Goal: Find contact information: Find contact information

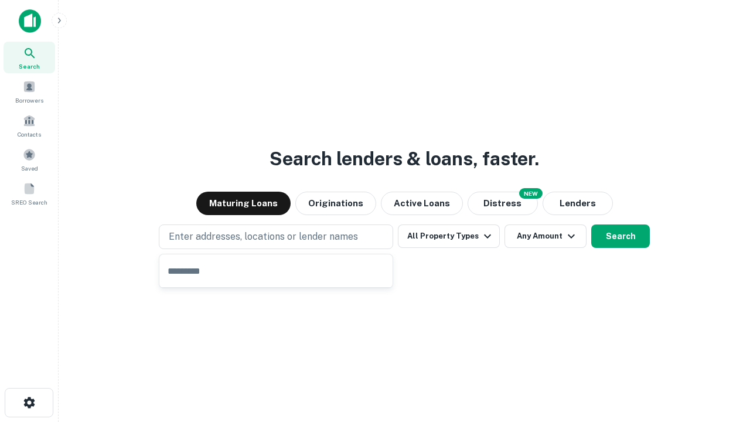
type input "**********"
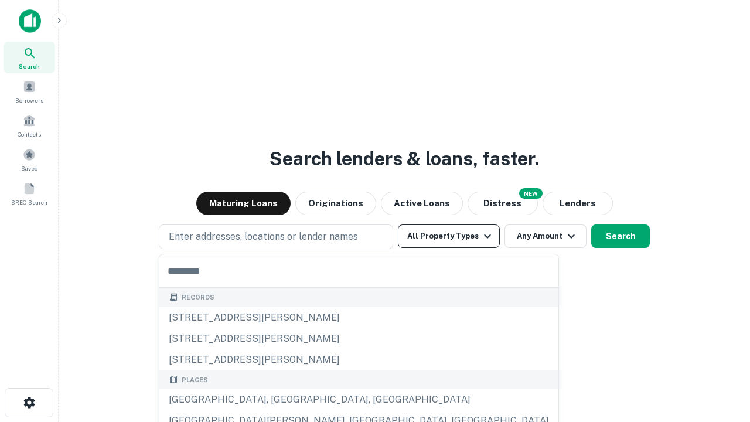
click at [449, 236] on button "All Property Types" at bounding box center [449, 235] width 102 height 23
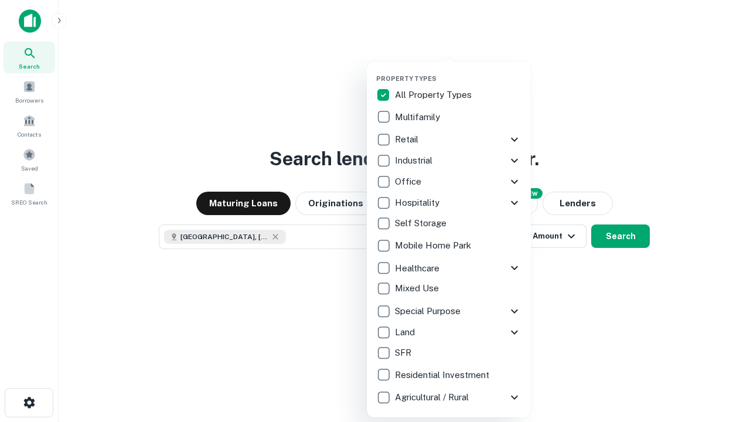
click at [458, 71] on button "button" at bounding box center [458, 71] width 164 height 1
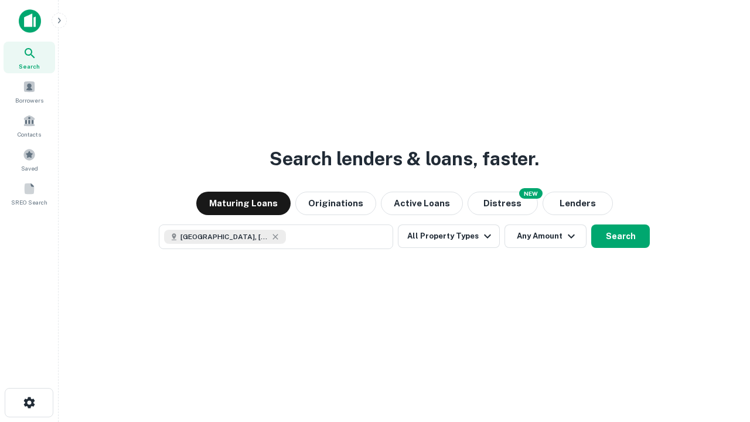
scroll to position [19, 0]
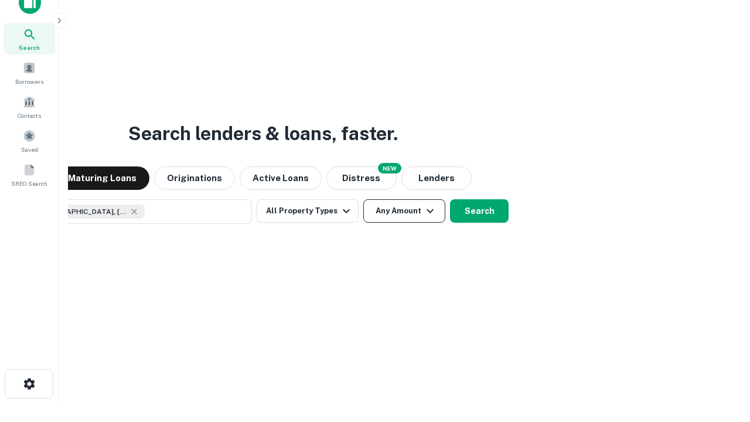
click at [363, 199] on button "Any Amount" at bounding box center [404, 210] width 82 height 23
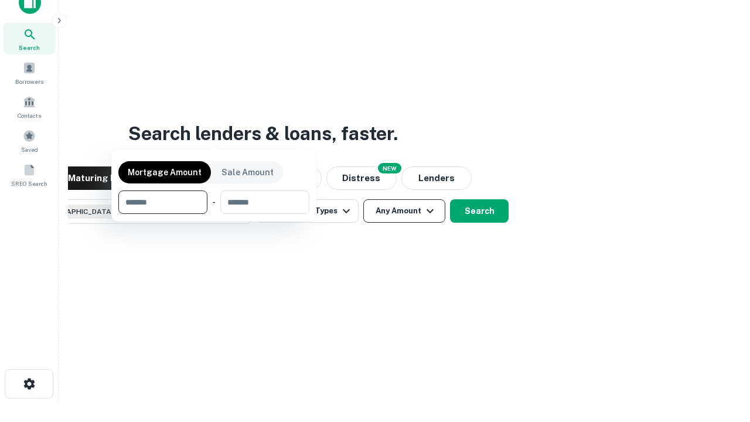
scroll to position [84, 331]
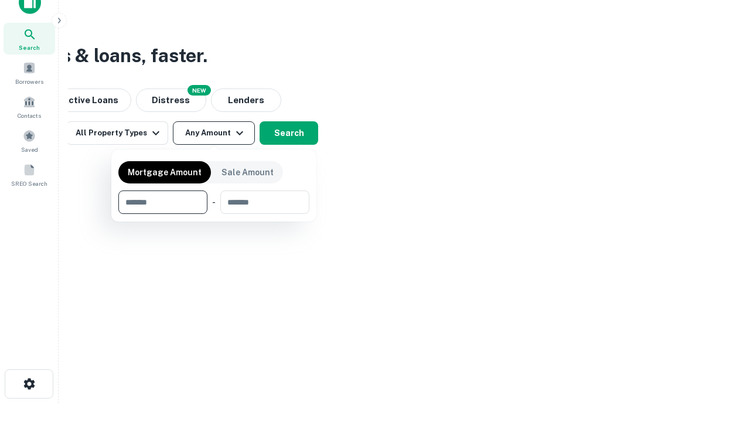
type input "*******"
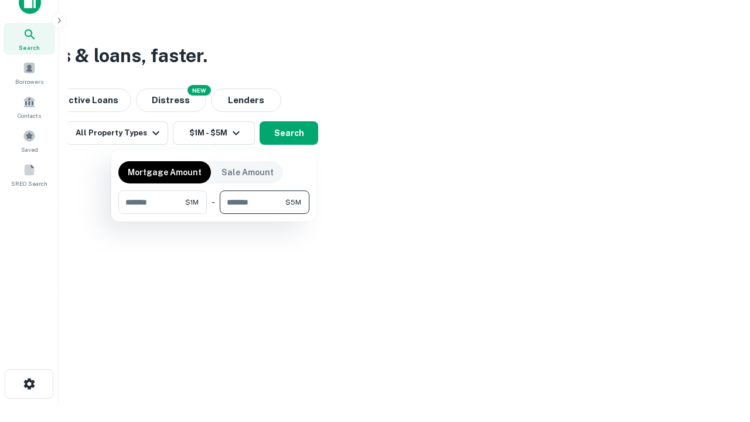
type input "*******"
click at [214, 214] on button "button" at bounding box center [213, 214] width 191 height 1
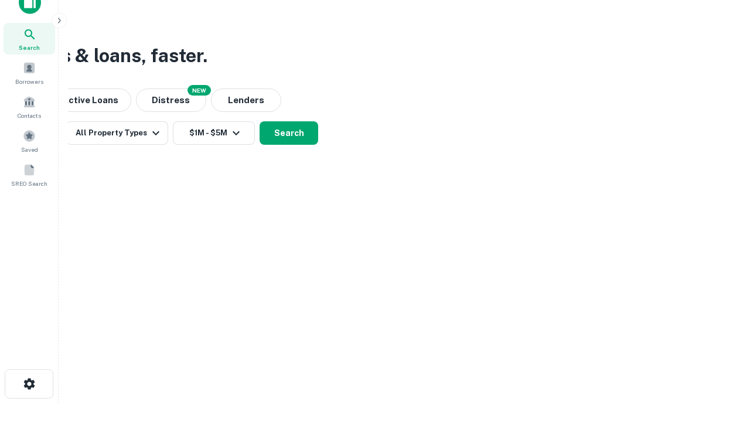
scroll to position [19, 0]
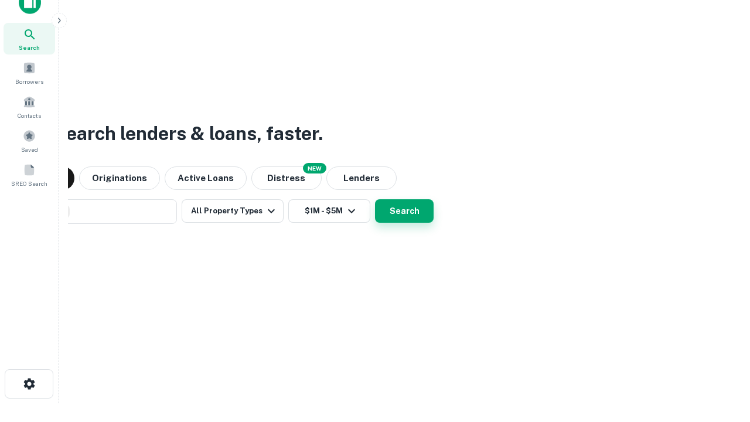
click at [375, 199] on button "Search" at bounding box center [404, 210] width 59 height 23
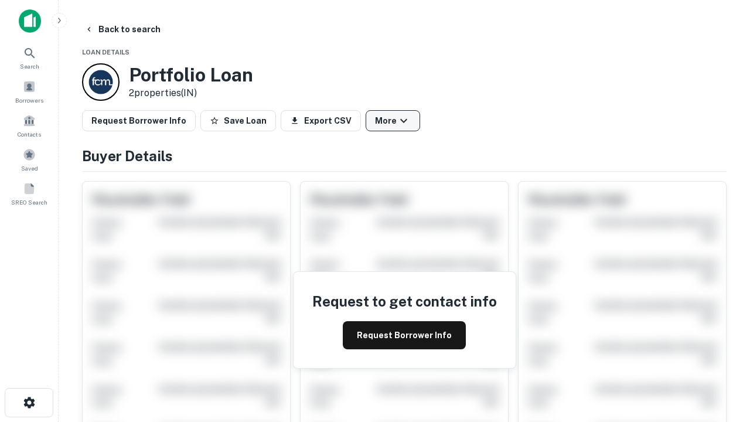
click at [392, 121] on button "More" at bounding box center [392, 120] width 54 height 21
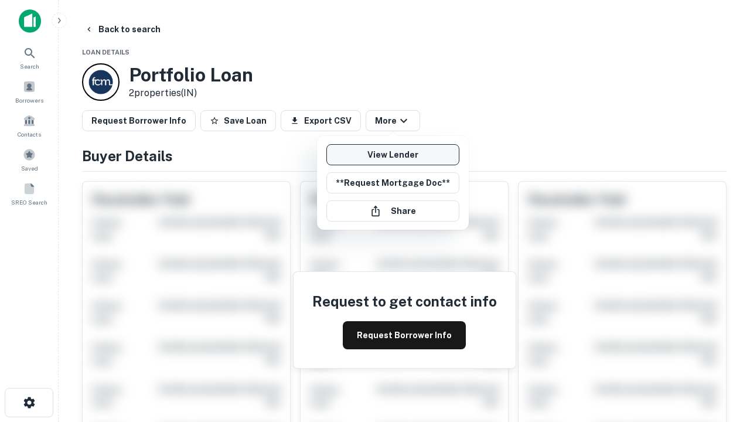
click at [392, 155] on link "View Lender" at bounding box center [392, 154] width 133 height 21
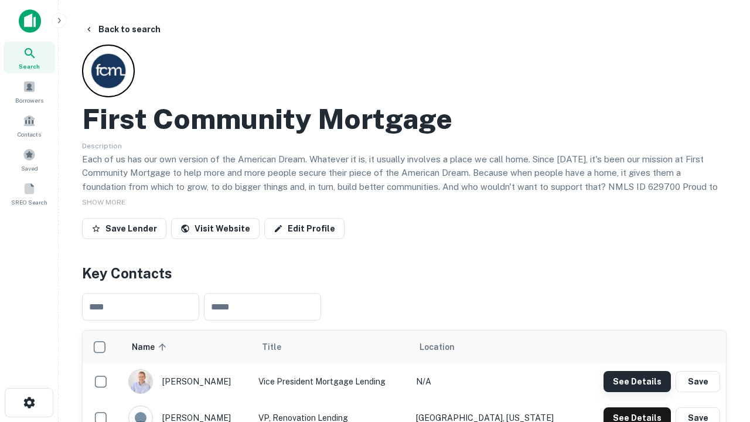
click at [637, 381] on button "See Details" at bounding box center [636, 381] width 67 height 21
click at [29, 402] on icon "button" at bounding box center [29, 402] width 14 height 14
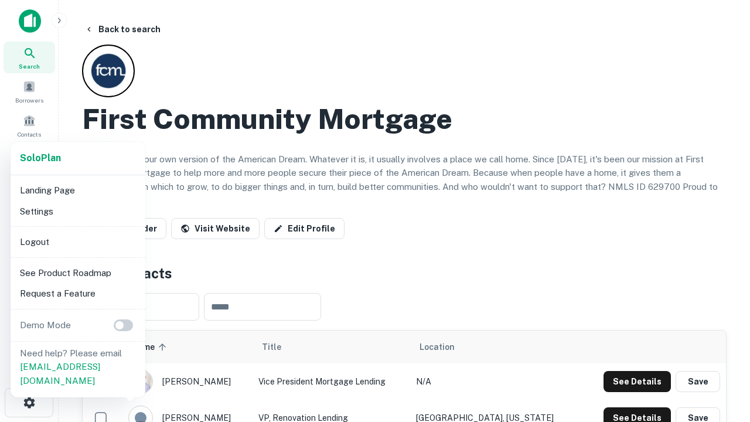
click at [77, 241] on li "Logout" at bounding box center [77, 241] width 125 height 21
